Goal: Navigation & Orientation: Find specific page/section

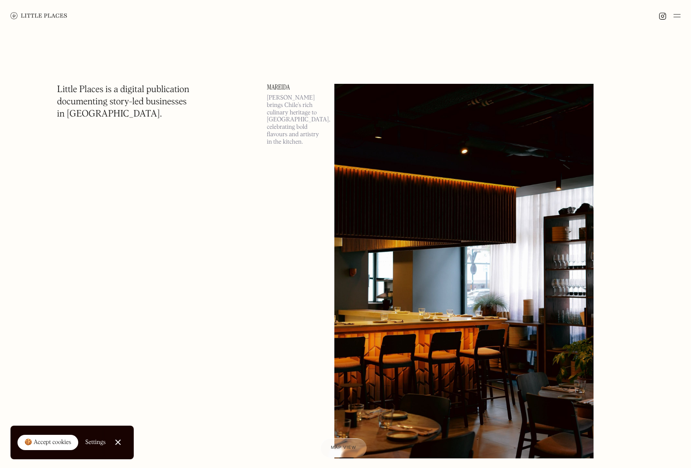
click at [68, 443] on div "🍪 Accept cookies" at bounding box center [47, 443] width 47 height 9
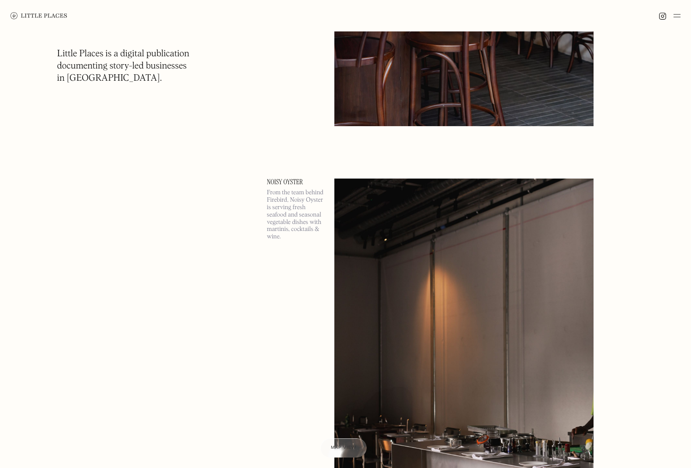
scroll to position [5935, 0]
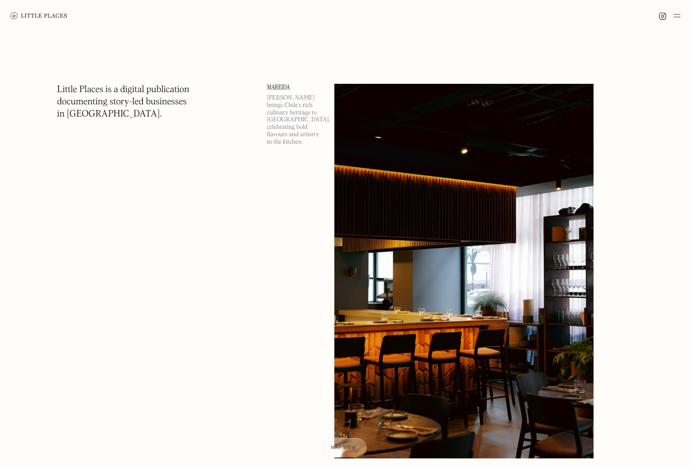
click at [405, 133] on img at bounding box center [464, 271] width 260 height 375
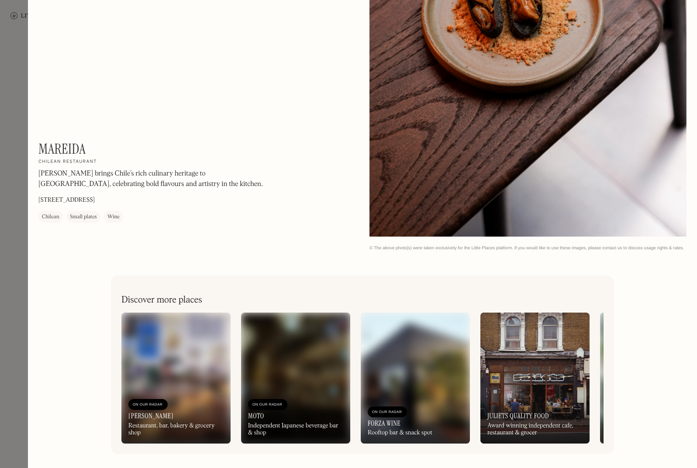
click at [17, 37] on div at bounding box center [348, 234] width 697 height 468
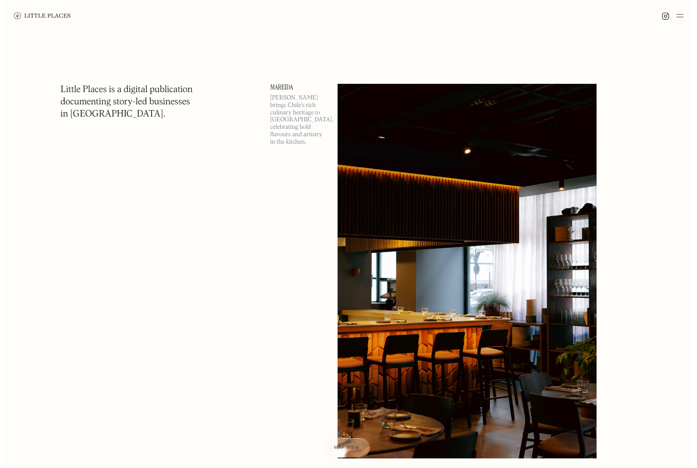
scroll to position [460, 0]
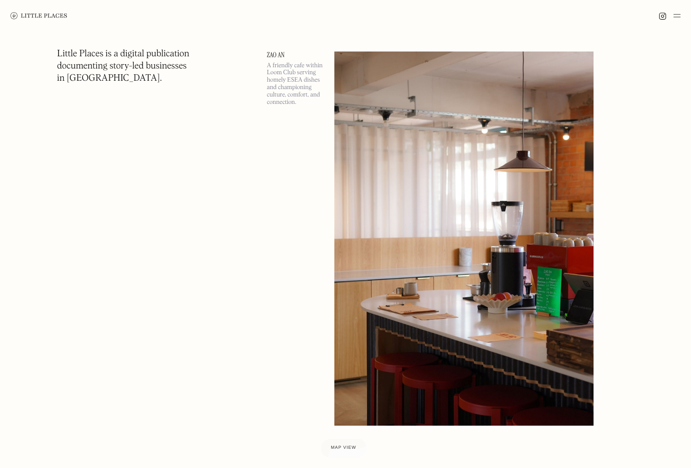
click at [486, 169] on img at bounding box center [464, 239] width 260 height 375
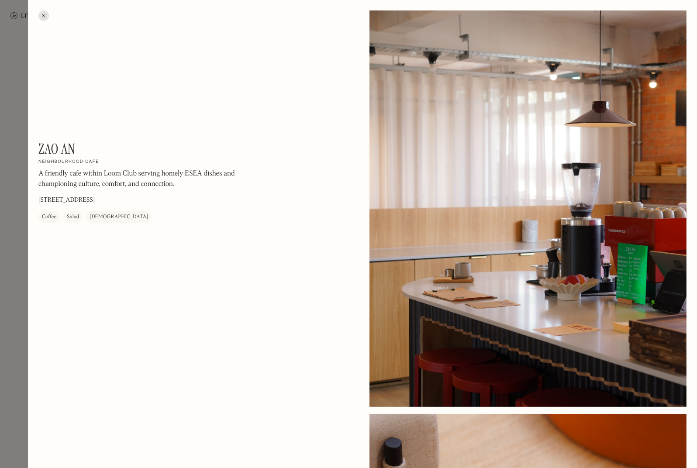
click at [14, 79] on div at bounding box center [348, 234] width 697 height 468
